Goal: Find specific page/section: Find specific page/section

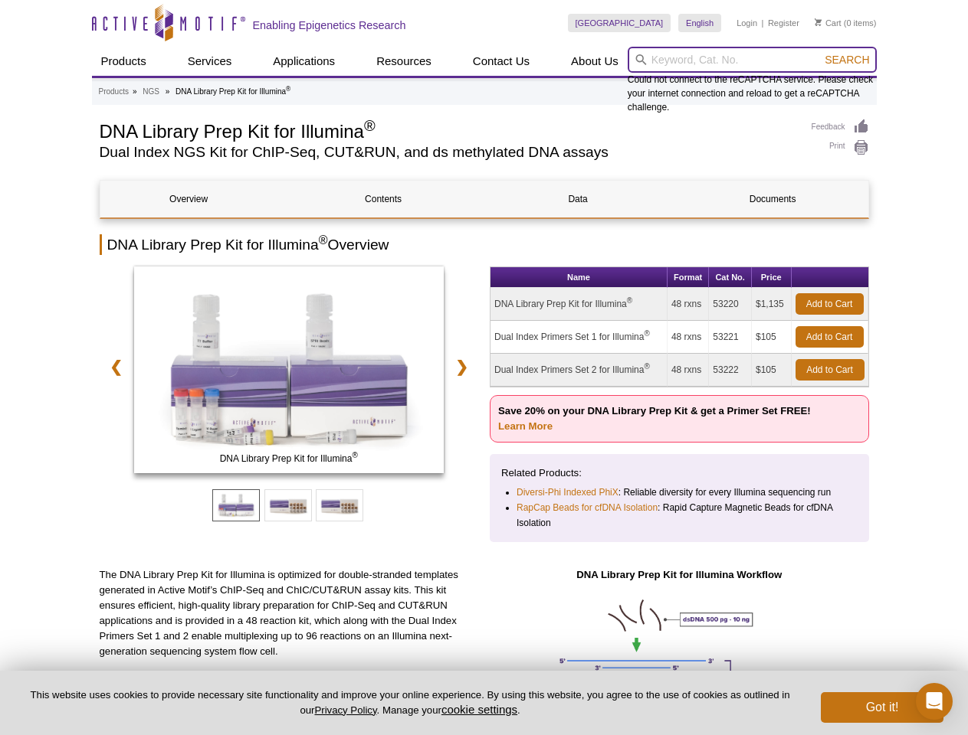
click at [752, 60] on input "search" at bounding box center [751, 60] width 249 height 26
click at [847, 60] on span "Search" at bounding box center [846, 60] width 44 height 12
click at [113, 367] on link "❮" at bounding box center [116, 366] width 33 height 35
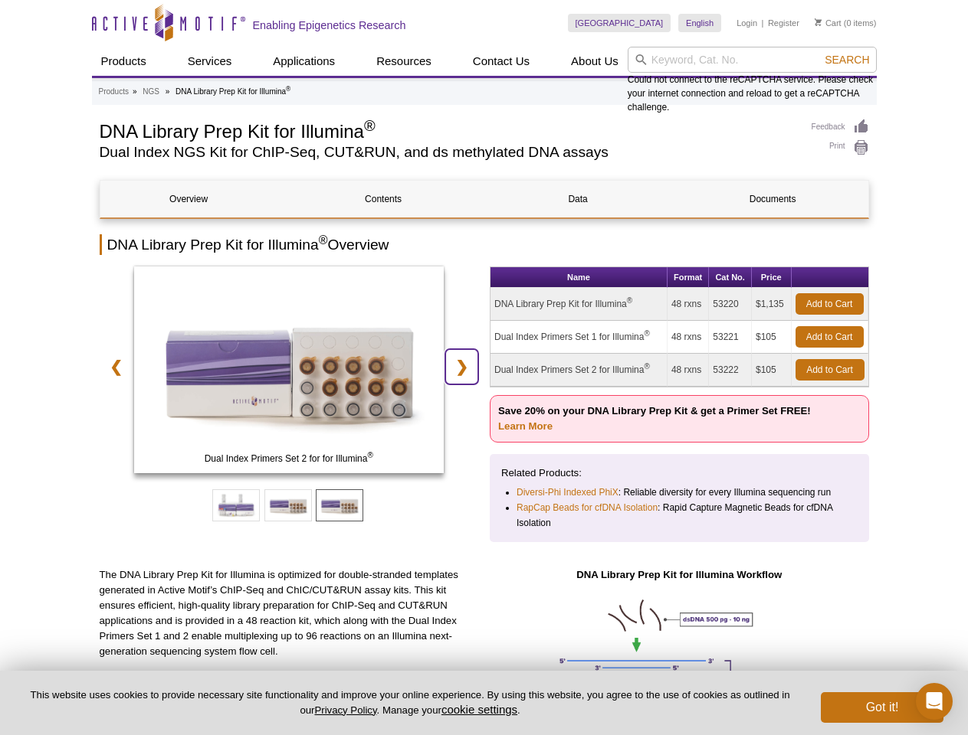
click at [464, 367] on link "❯" at bounding box center [461, 366] width 33 height 35
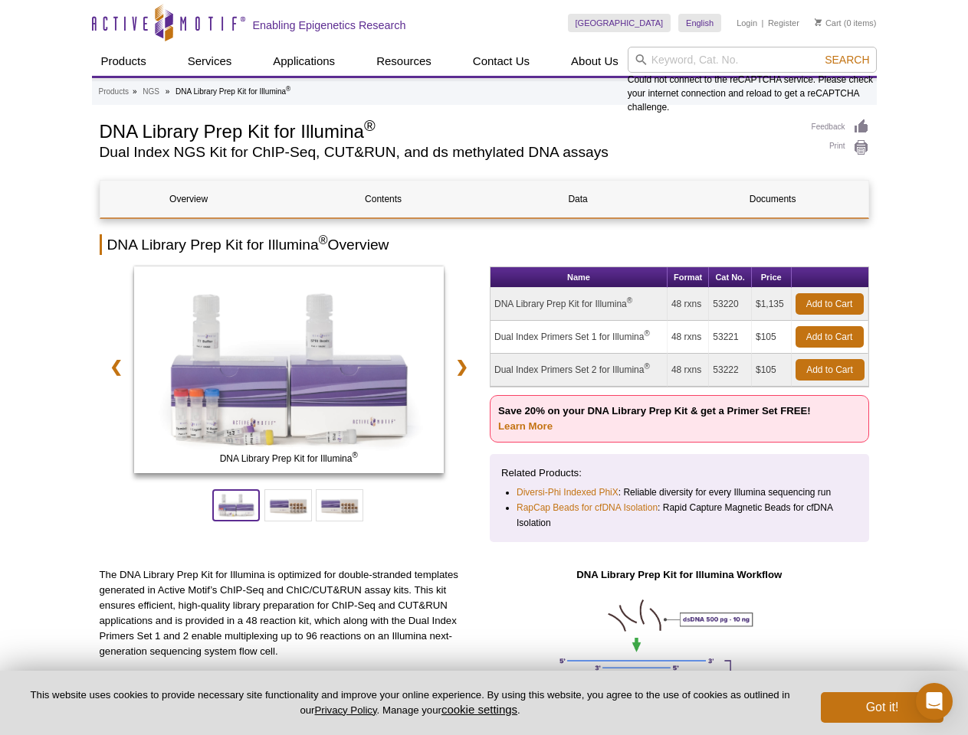
click at [236, 506] on span at bounding box center [235, 506] width 47 height 32
click at [288, 506] on span at bounding box center [287, 506] width 47 height 32
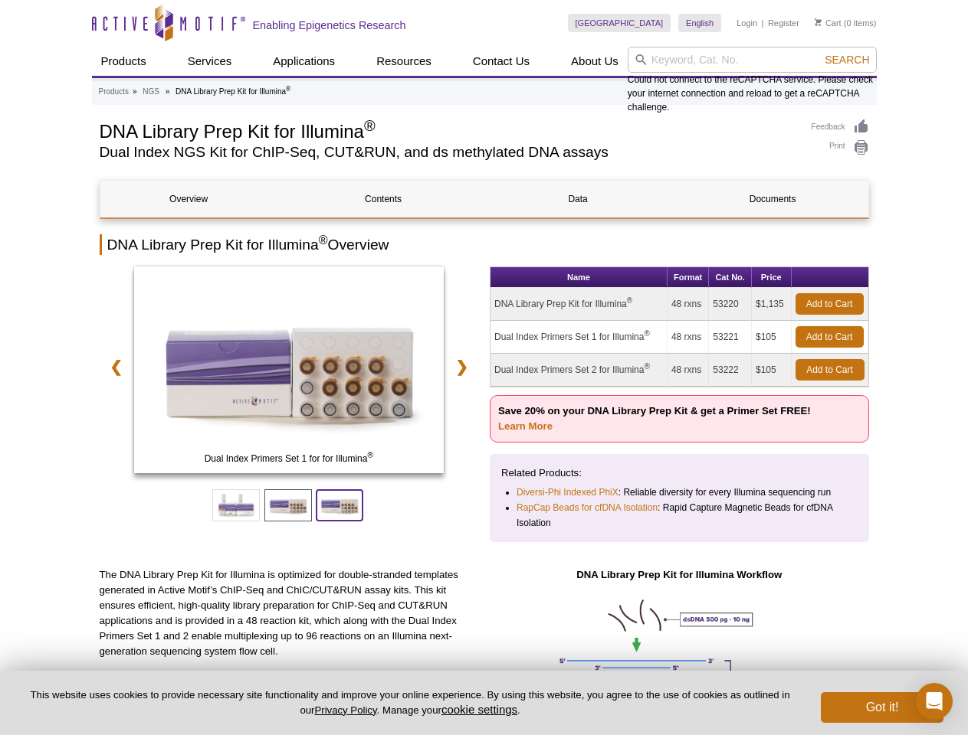
click at [339, 506] on span at bounding box center [339, 506] width 47 height 32
click at [482, 709] on button "cookie settings" at bounding box center [479, 709] width 76 height 13
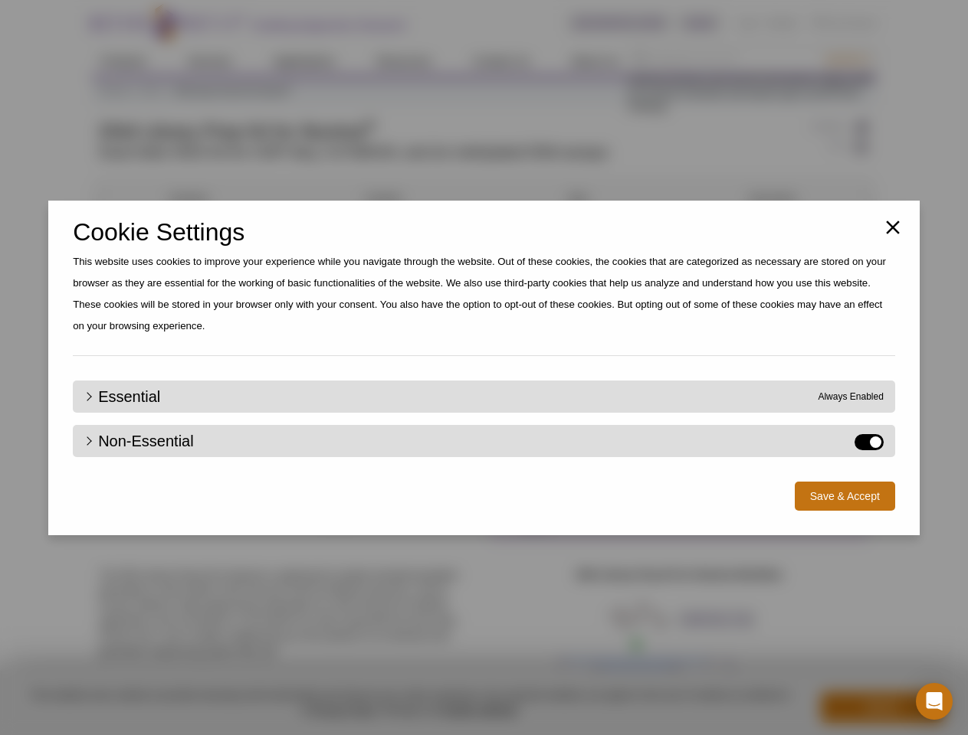
click at [882, 708] on div "Close Cookie Settings This website uses cookies to improve your experience whil…" at bounding box center [484, 367] width 968 height 735
click at [934, 702] on icon "Open Intercom Messenger" at bounding box center [934, 702] width 16 height 18
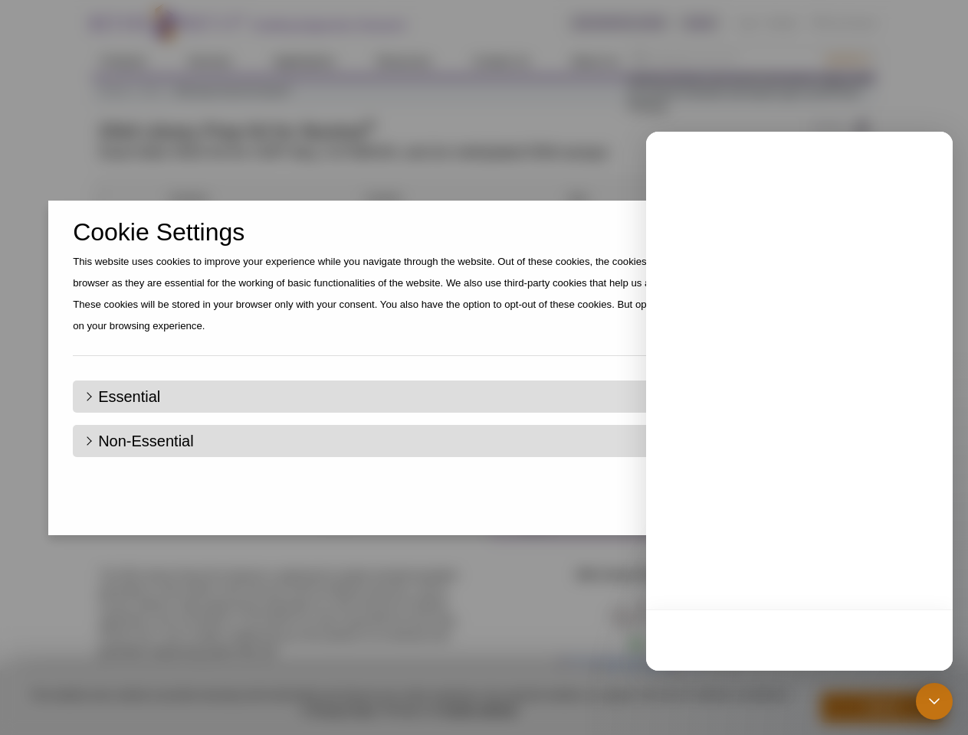
click at [847, 60] on div "Close Cookie Settings This website uses cookies to improve your experience whil…" at bounding box center [484, 367] width 968 height 735
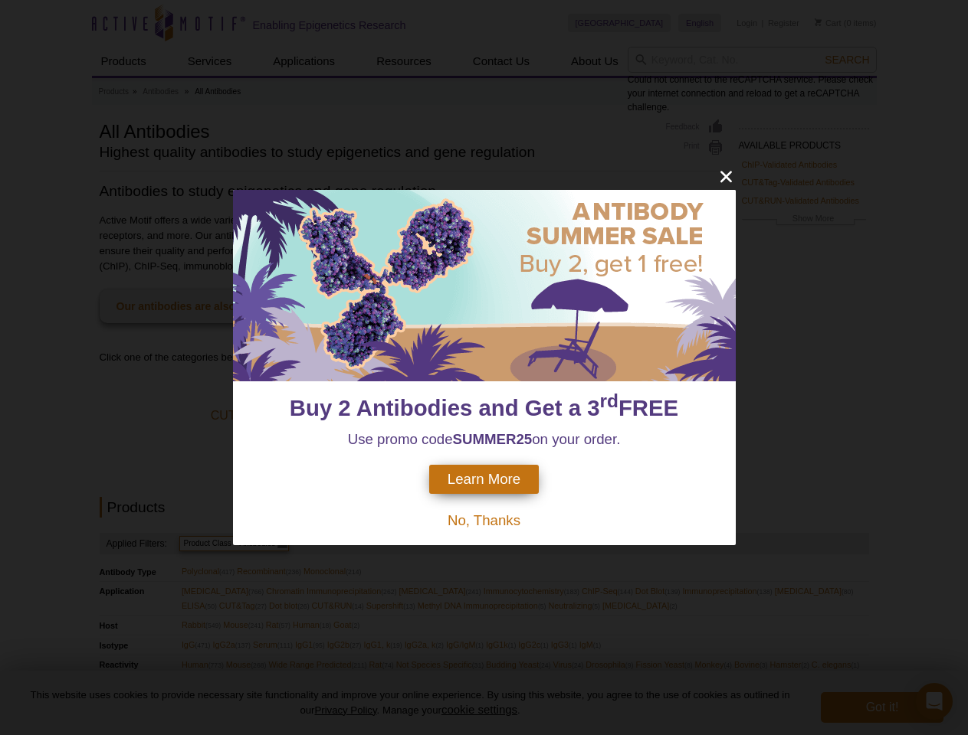
click at [483, 368] on div at bounding box center [484, 286] width 503 height 192
click at [483, 480] on span "Learn More" at bounding box center [483, 479] width 73 height 17
click at [484, 519] on span "No, Thanks" at bounding box center [483, 521] width 73 height 16
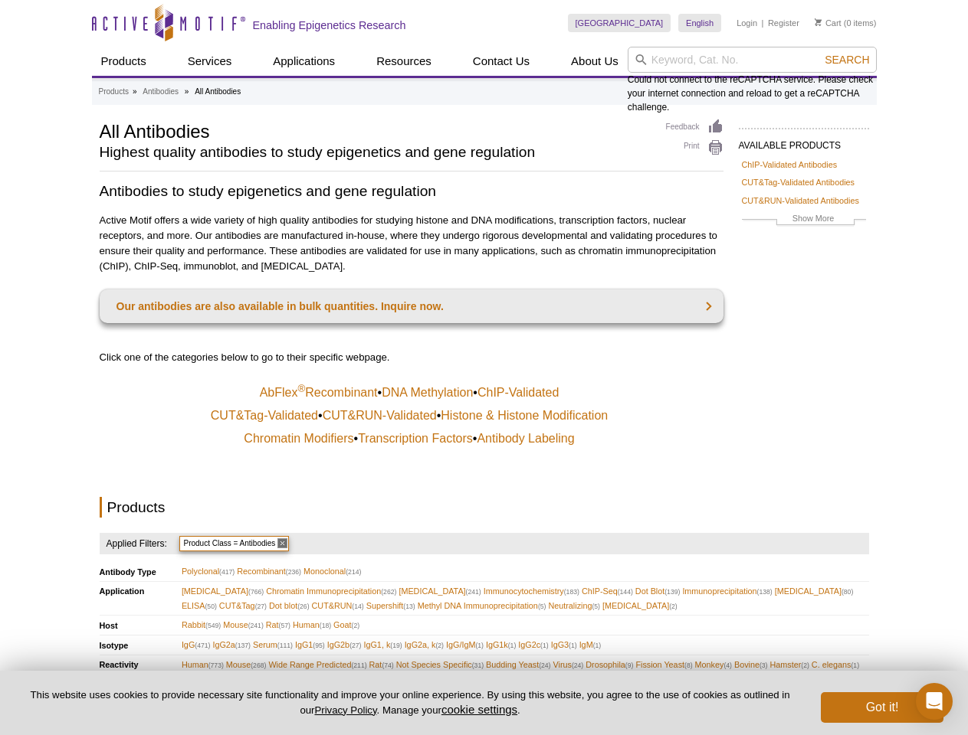
click at [725, 176] on div "AVAILABLE PRODUCTS ChIP-Validated Antibodies CUT&Tag-Validated Antibodies CUT&R…" at bounding box center [796, 187] width 146 height 136
click at [847, 60] on span "Search" at bounding box center [846, 60] width 44 height 12
